Goal: Check status: Check status

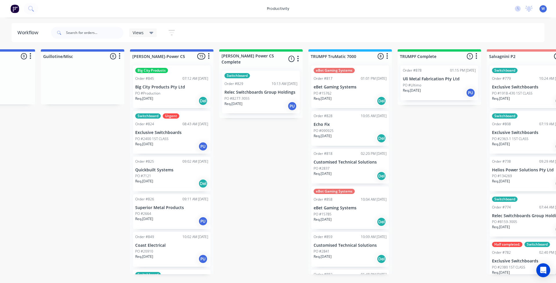
scroll to position [0, 418]
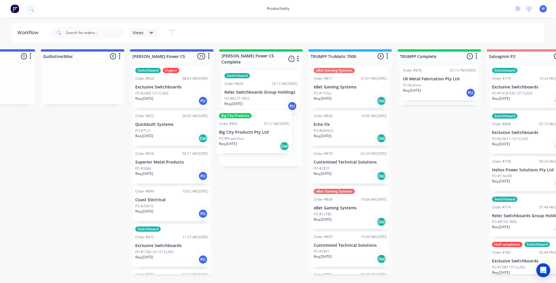
drag, startPoint x: 157, startPoint y: 105, endPoint x: 242, endPoint y: 151, distance: 97.3
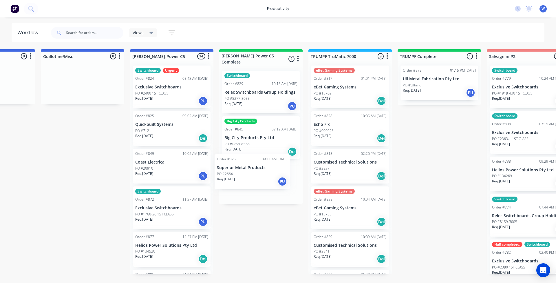
drag, startPoint x: 169, startPoint y: 167, endPoint x: 252, endPoint y: 172, distance: 83.3
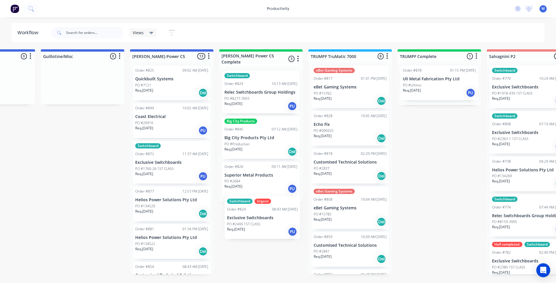
drag, startPoint x: 174, startPoint y: 94, endPoint x: 268, endPoint y: 225, distance: 160.9
drag, startPoint x: 161, startPoint y: 77, endPoint x: 259, endPoint y: 207, distance: 163.1
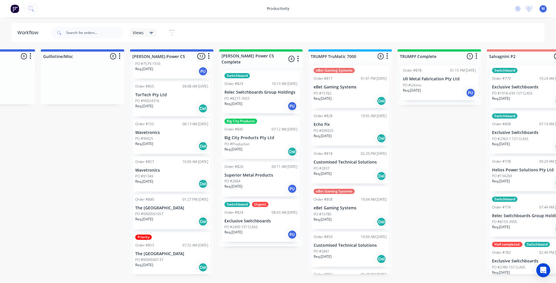
scroll to position [264, 0]
click at [92, 35] on input "text" at bounding box center [94, 33] width 57 height 12
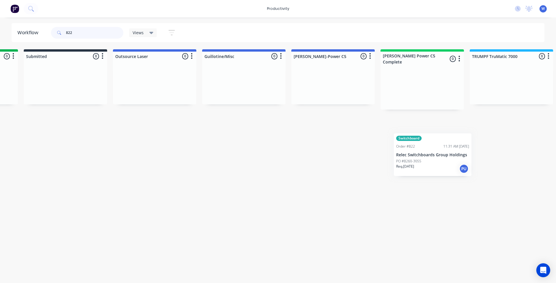
scroll to position [0, 261]
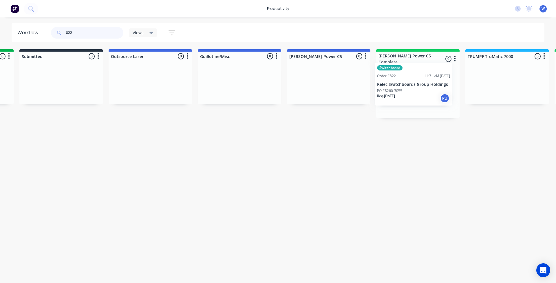
drag, startPoint x: 135, startPoint y: 96, endPoint x: 408, endPoint y: 93, distance: 273.4
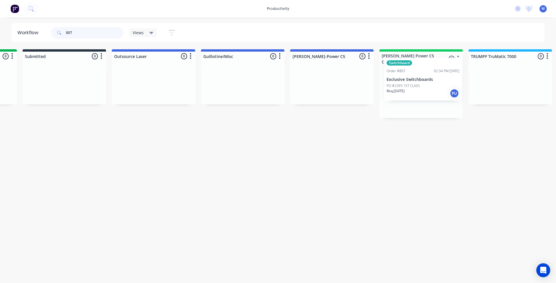
scroll to position [0, 260]
drag, startPoint x: 116, startPoint y: 94, endPoint x: 403, endPoint y: 91, distance: 287.1
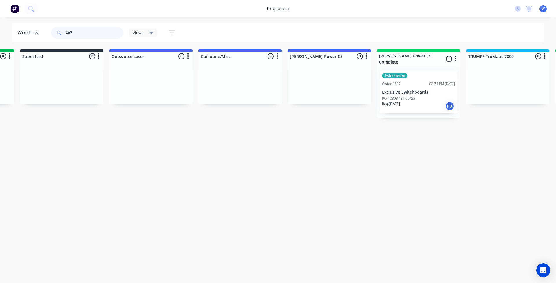
type input "807"
drag, startPoint x: 370, startPoint y: 224, endPoint x: 368, endPoint y: 182, distance: 42.0
click at [296, 222] on html "productivity productivity Workflow Planner Delivery Scheduling Timesheets No ne…" at bounding box center [18, 124] width 556 height 248
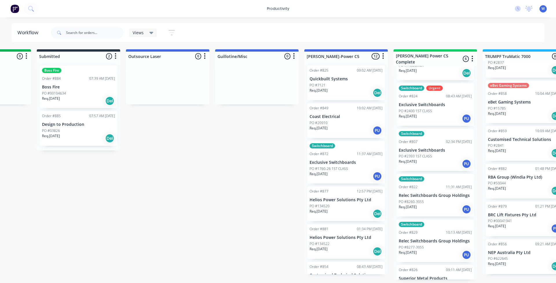
scroll to position [54, 0]
